Goal: Complete application form

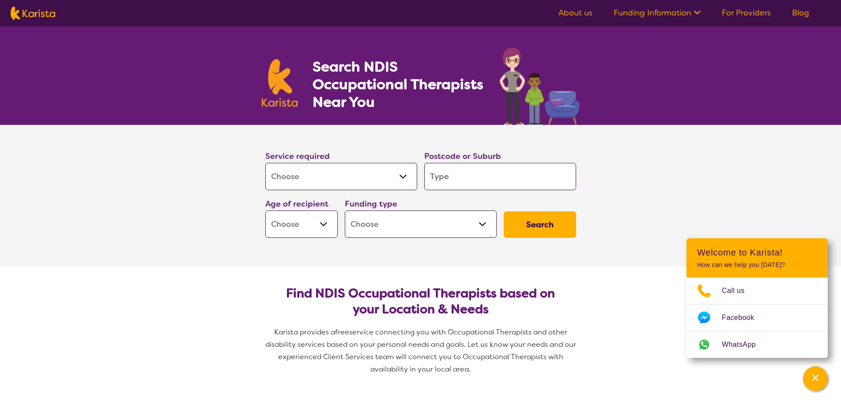
select select "[MEDICAL_DATA]"
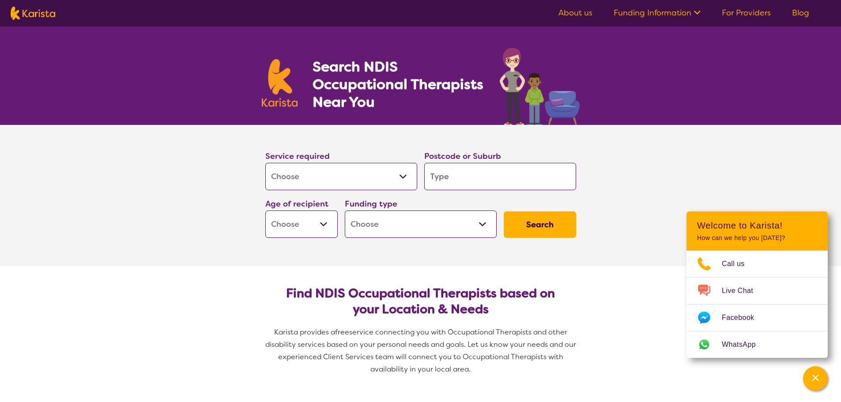
click at [352, 174] on select "Allied Health Assistant Assessment ([MEDICAL_DATA] or [MEDICAL_DATA]) Behaviour…" at bounding box center [341, 176] width 152 height 27
select select "Assessment ([MEDICAL_DATA] or [MEDICAL_DATA])"
click at [265, 163] on select "Allied Health Assistant Assessment ([MEDICAL_DATA] or [MEDICAL_DATA]) Behaviour…" at bounding box center [341, 176] width 152 height 27
select select "Assessment ([MEDICAL_DATA] or [MEDICAL_DATA])"
click at [467, 179] on input "search" at bounding box center [500, 176] width 152 height 27
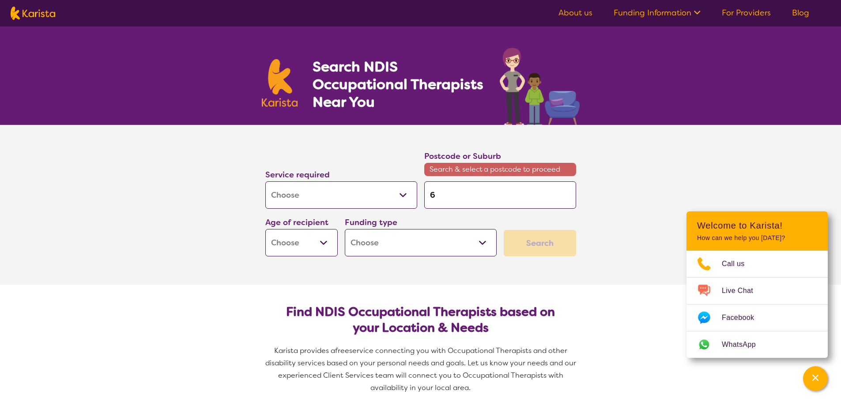
type input "6"
type input "61"
type input "611"
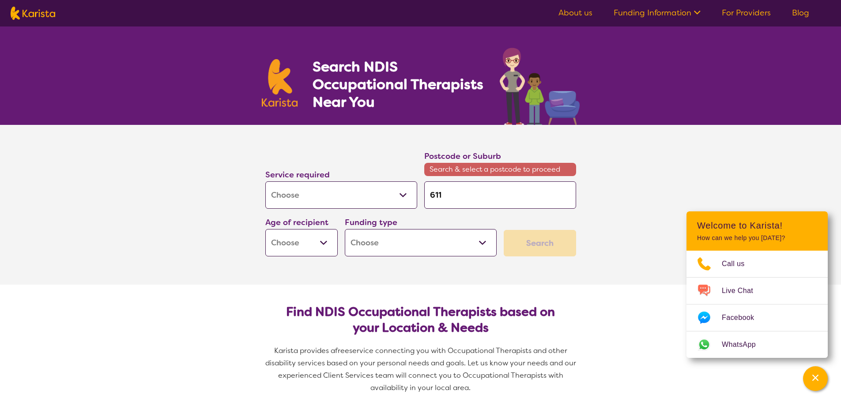
type input "611"
type input "6110"
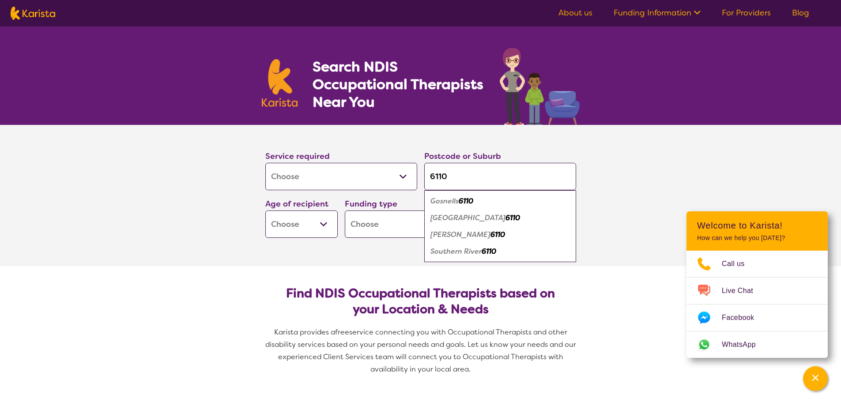
type input "6110"
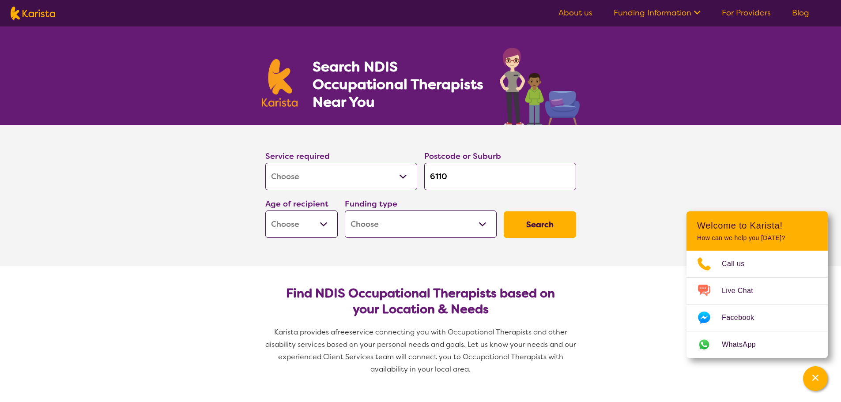
click at [314, 221] on select "Early Childhood - 0 to 9 Child - 10 to 11 Adolescent - 12 to 17 Adult - 18 to 6…" at bounding box center [301, 224] width 72 height 27
select select "EC"
click at [265, 211] on select "Early Childhood - 0 to 9 Child - 10 to 11 Adolescent - 12 to 17 Adult - 18 to 6…" at bounding box center [301, 224] width 72 height 27
select select "EC"
click at [399, 230] on select "Home Care Package (HCP) National Disability Insurance Scheme (NDIS) I don't know" at bounding box center [421, 224] width 152 height 27
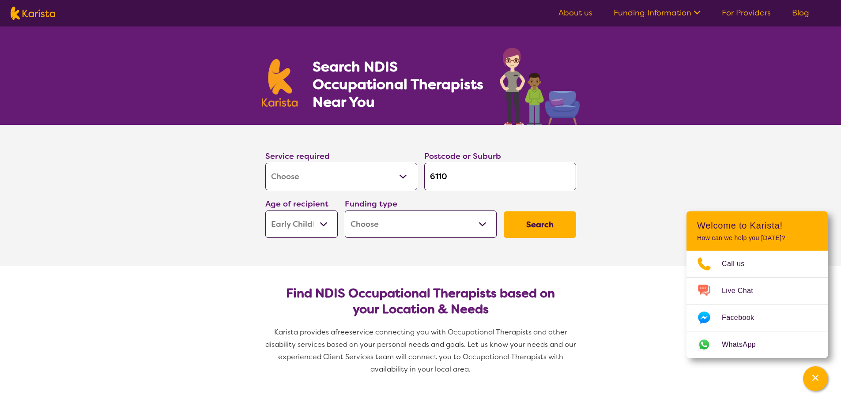
select select "NDIS"
click at [345, 211] on select "Home Care Package (HCP) National Disability Insurance Scheme (NDIS) I don't know" at bounding box center [421, 224] width 152 height 27
select select "NDIS"
click at [530, 231] on button "Search" at bounding box center [540, 225] width 72 height 27
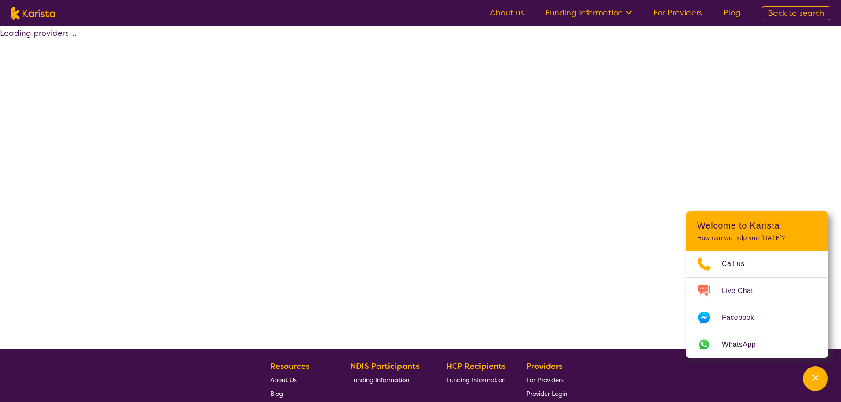
select select "NDIS"
select select "Assessment ([MEDICAL_DATA] or [MEDICAL_DATA])"
select select "EC"
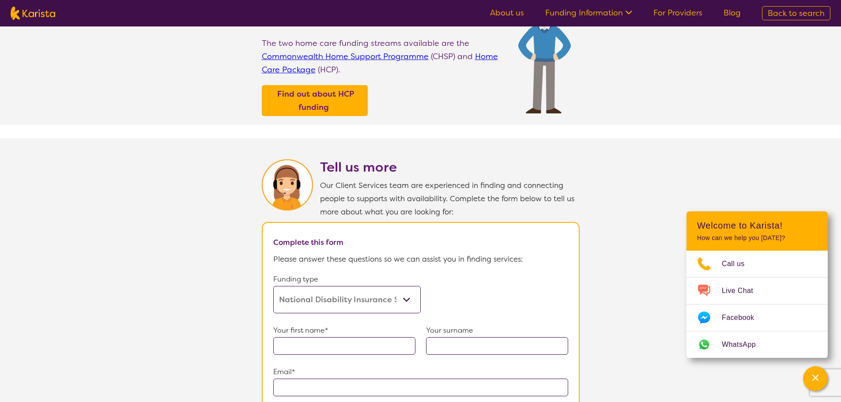
scroll to position [353, 0]
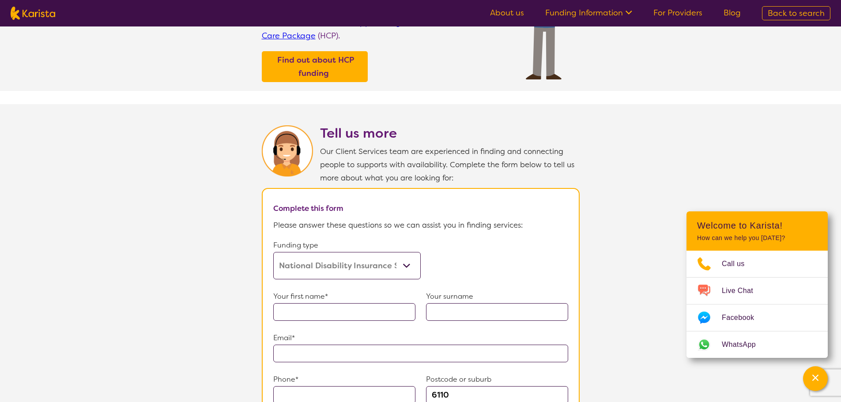
click at [403, 261] on select "Home Care Package (HCP) Home Care Package - Level 1 Home Care Package - Level 2…" at bounding box center [347, 265] width 148 height 27
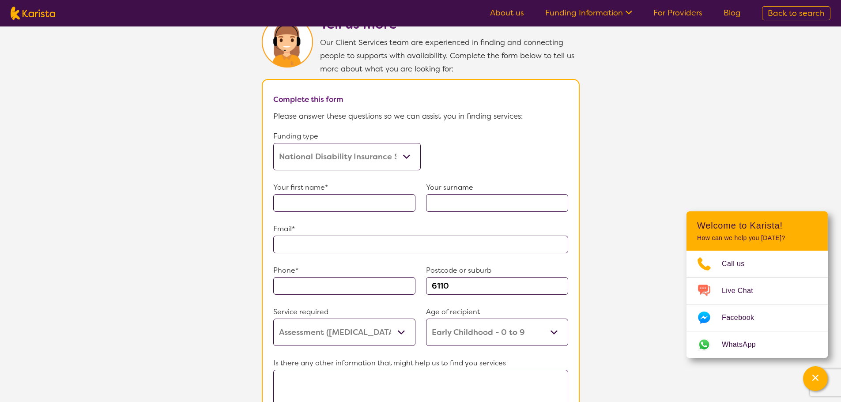
scroll to position [486, 0]
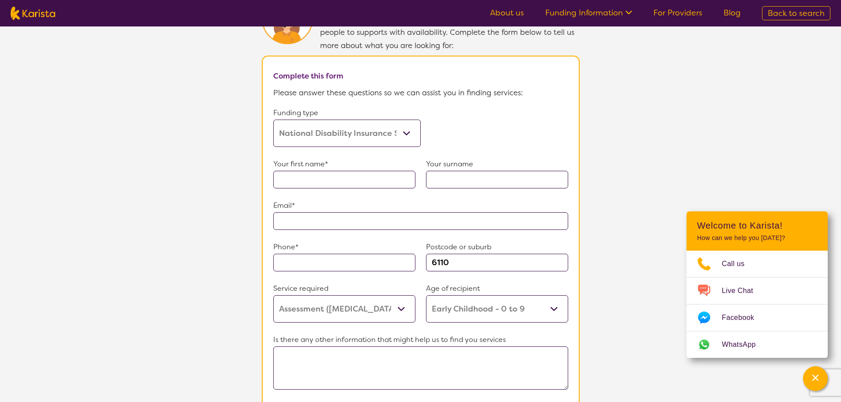
click at [359, 179] on input "text" at bounding box center [344, 180] width 142 height 18
type input "[PERSON_NAME]"
type input "Darch"
type input "**********"
type input "0426683271"
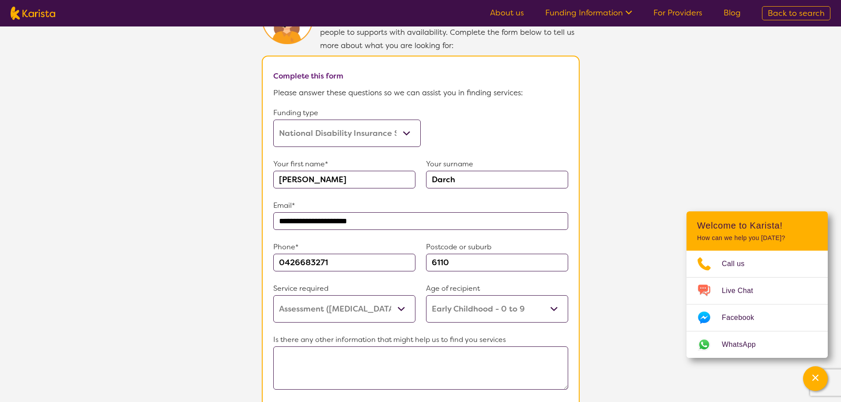
click at [331, 347] on textarea at bounding box center [420, 368] width 295 height 43
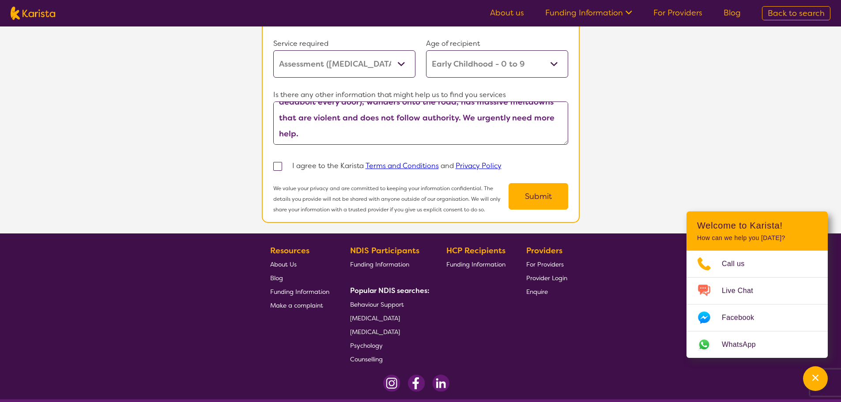
scroll to position [751, 0]
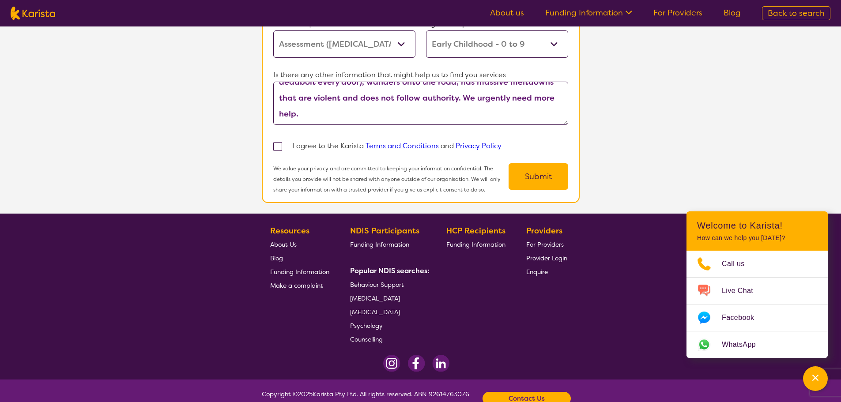
type textarea "Hailey is 5 and is currently with [MEDICAL_DATA] 360 but we are not seeing impr…"
click at [280, 144] on span at bounding box center [277, 146] width 9 height 9
click at [287, 144] on input "checkbox" at bounding box center [290, 146] width 6 height 6
checkbox input "true"
click at [533, 181] on button "Submit" at bounding box center [539, 176] width 60 height 27
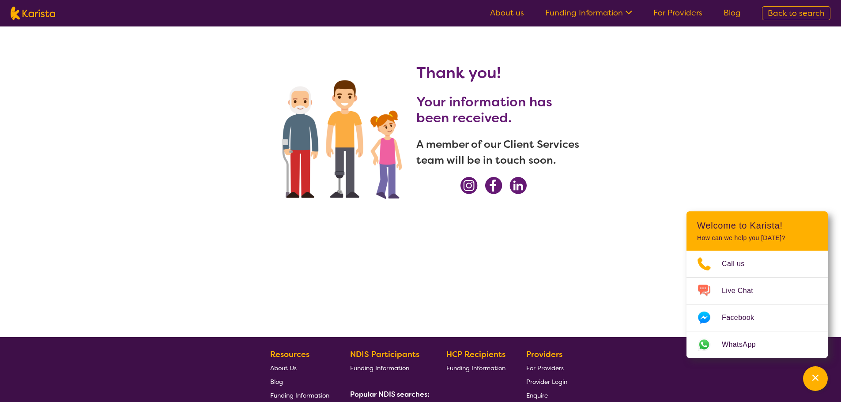
scroll to position [0, 0]
